Goal: Information Seeking & Learning: Learn about a topic

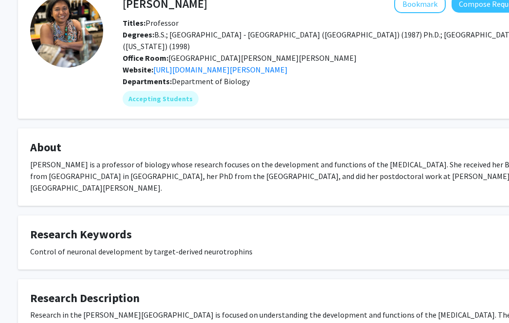
scroll to position [228, 14]
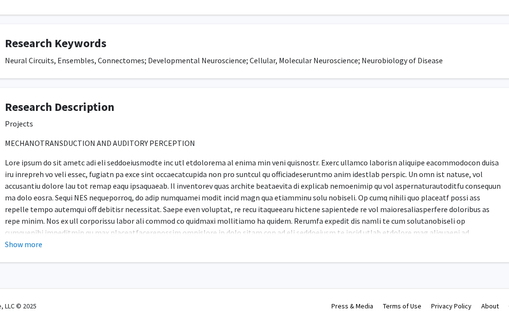
scroll to position [0, 39]
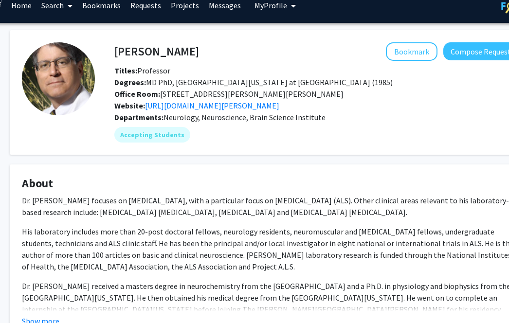
scroll to position [0, 22]
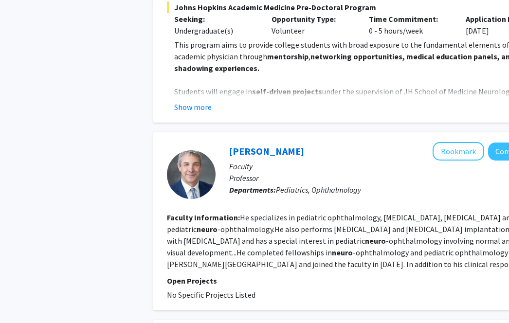
scroll to position [2254, 0]
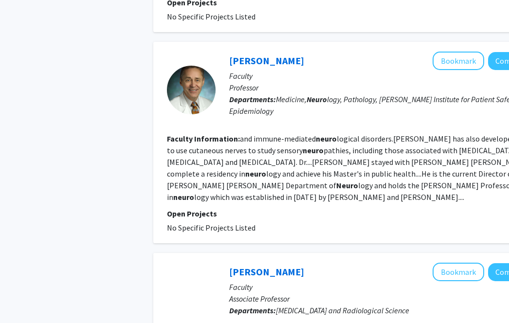
scroll to position [1856, 0]
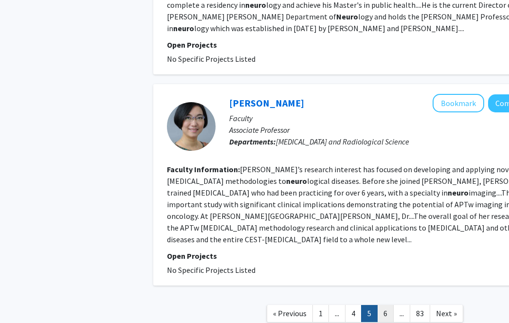
click at [386, 305] on link "6" at bounding box center [385, 313] width 17 height 17
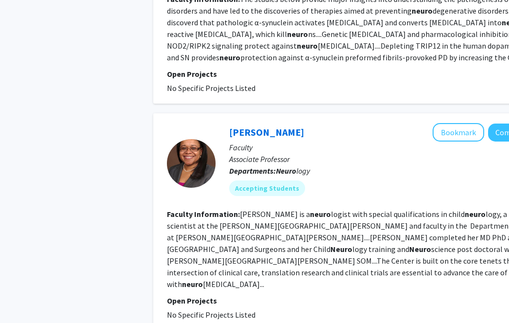
scroll to position [1851, 0]
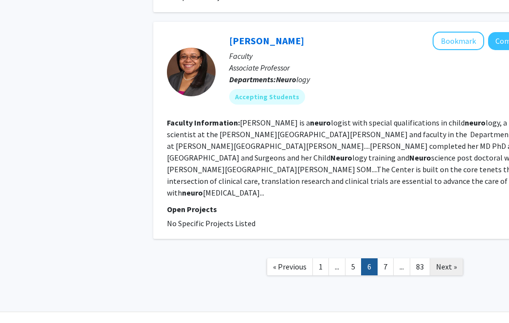
click at [448, 262] on span "Next »" at bounding box center [446, 267] width 21 height 10
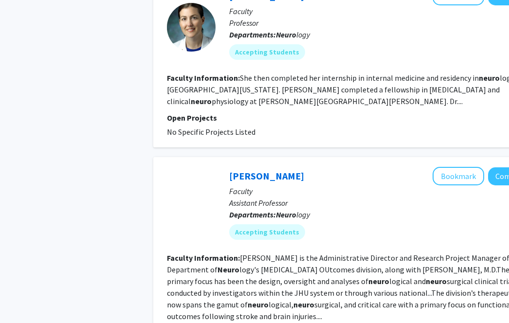
scroll to position [1918, 0]
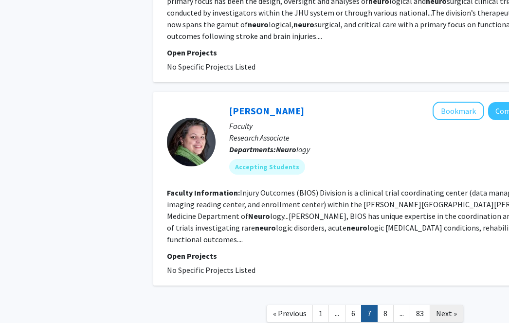
click at [441, 308] on span "Next »" at bounding box center [446, 313] width 21 height 10
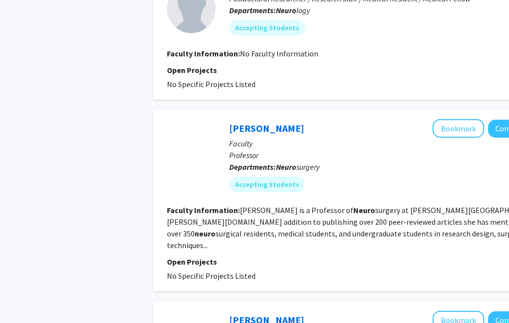
scroll to position [1780, 0]
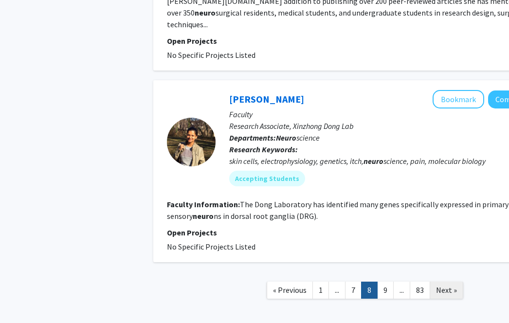
click at [437, 282] on link "Next »" at bounding box center [446, 290] width 34 height 17
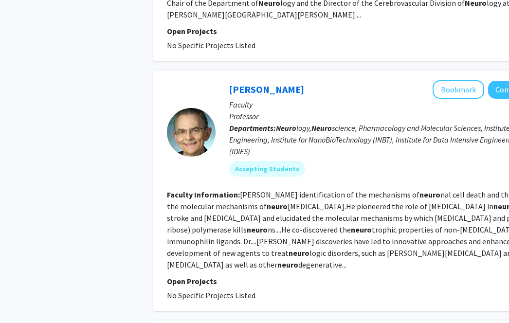
scroll to position [1929, 0]
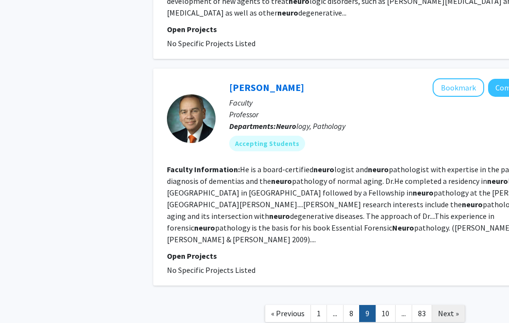
click at [437, 305] on link "Next »" at bounding box center [448, 313] width 34 height 17
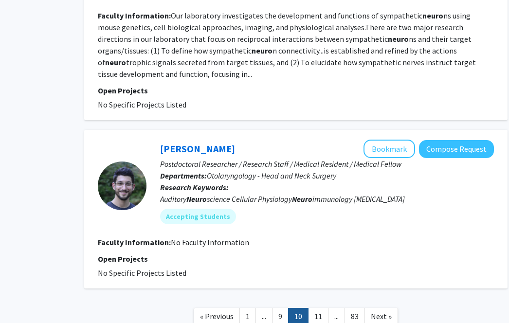
scroll to position [2048, 69]
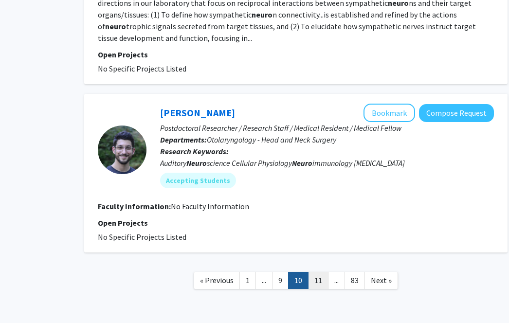
click at [318, 272] on link "11" at bounding box center [318, 280] width 20 height 17
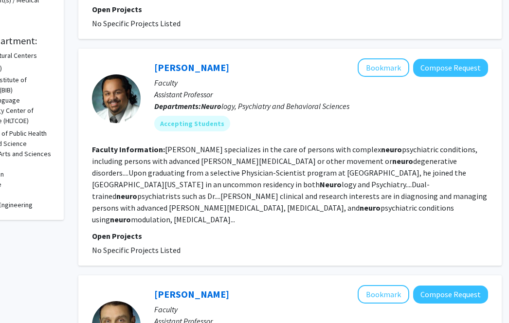
scroll to position [264, 75]
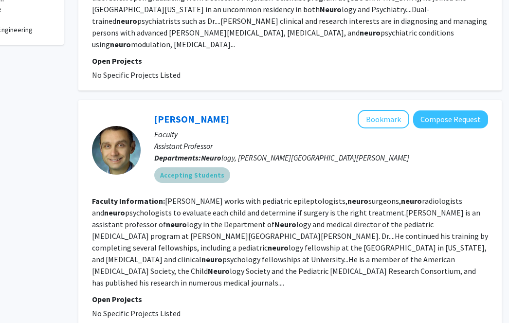
click at [335, 165] on div "Accepting Students" at bounding box center [321, 174] width 338 height 19
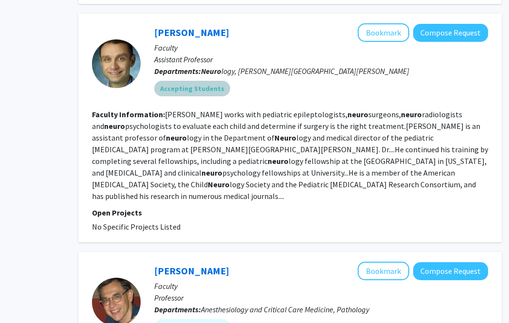
scroll to position [527, 75]
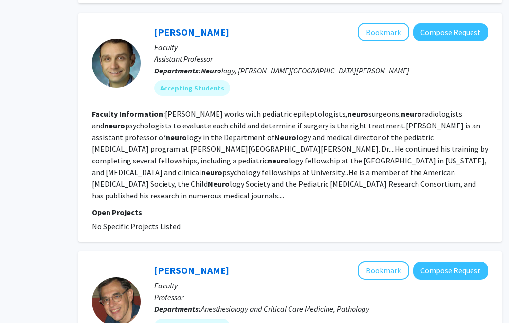
click at [330, 214] on div "Ahmad Marashly Bookmark Compose Request Faculty Assistant Professor Departments…" at bounding box center [289, 127] width 423 height 229
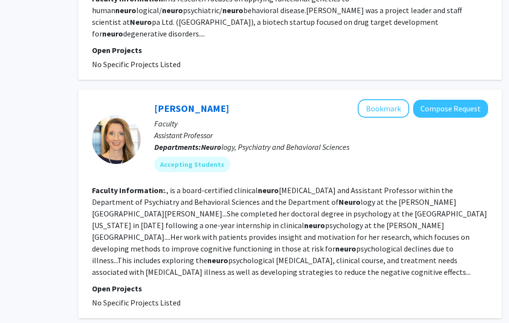
scroll to position [2026, 75]
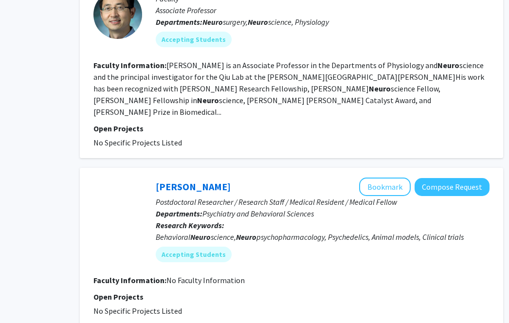
scroll to position [1821, 73]
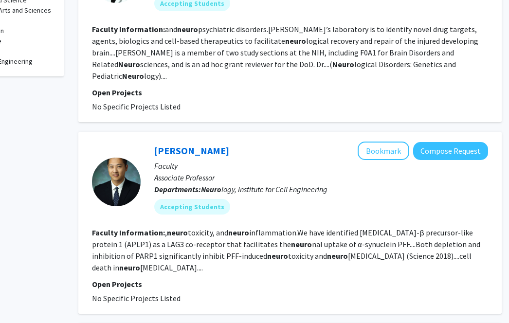
scroll to position [410, 75]
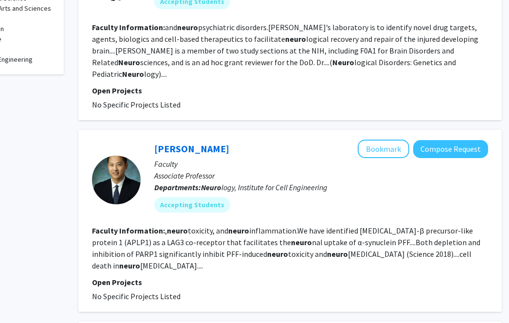
click at [498, 47] on div "Lauren Jantzie Bookmark Compose Request Faculty Associate Professor Departments…" at bounding box center [289, 24] width 423 height 194
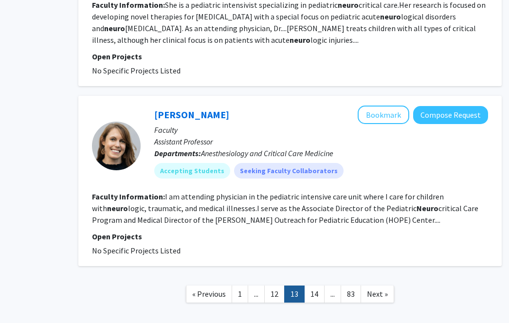
scroll to position [1856, 75]
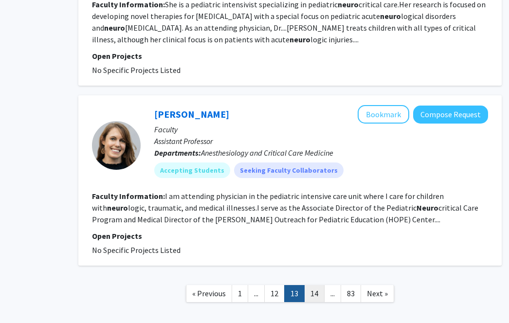
click at [319, 285] on link "14" at bounding box center [314, 293] width 20 height 17
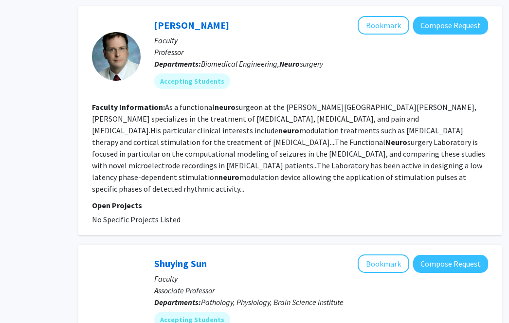
scroll to position [1980, 75]
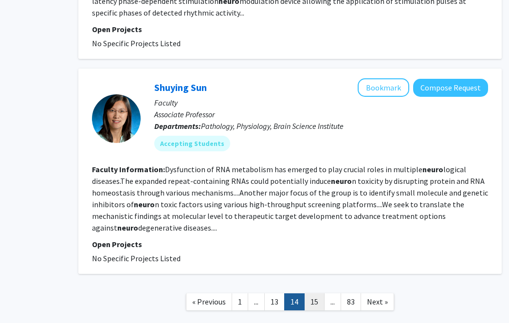
click at [311, 293] on link "15" at bounding box center [314, 301] width 20 height 17
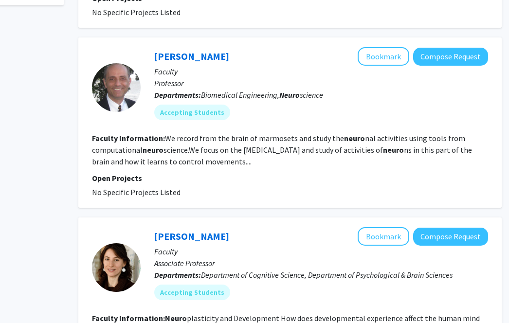
scroll to position [522, 75]
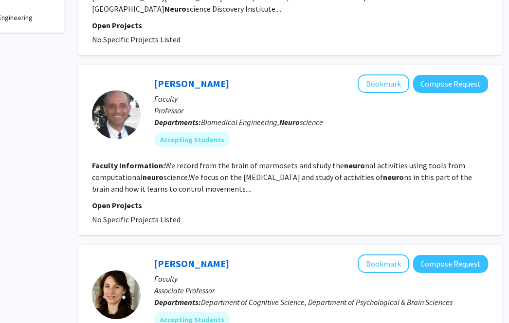
scroll to position [459, 75]
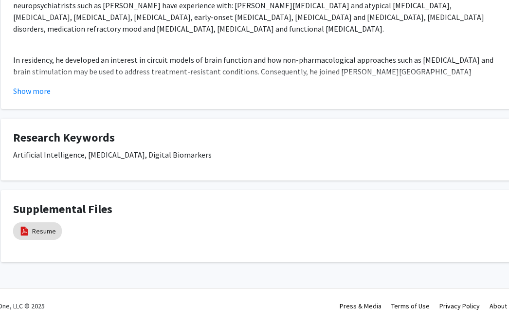
scroll to position [0, 31]
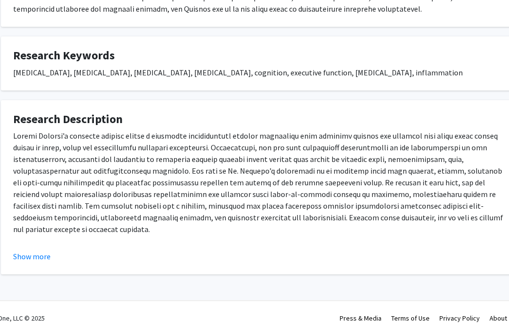
scroll to position [298, 31]
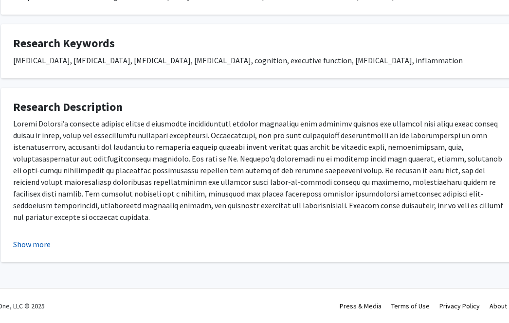
click at [39, 243] on button "Show more" at bounding box center [31, 244] width 37 height 12
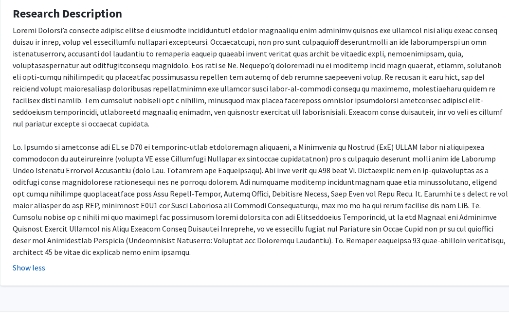
scroll to position [391, 32]
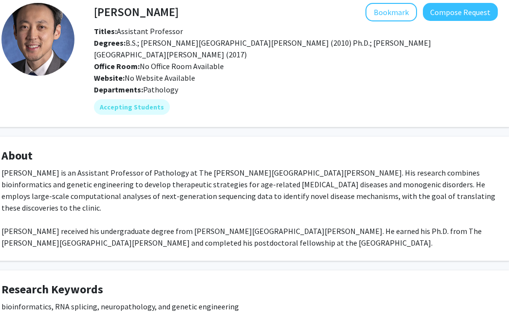
scroll to position [52, 42]
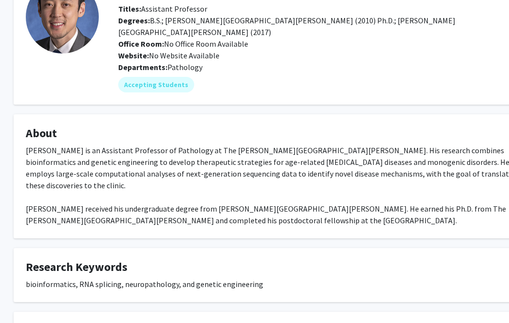
scroll to position [74, 12]
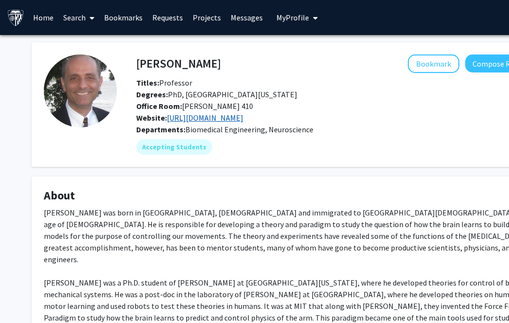
click at [232, 121] on link "http://www.shadmehrlab.org/" at bounding box center [205, 118] width 76 height 10
